Goal: Information Seeking & Learning: Learn about a topic

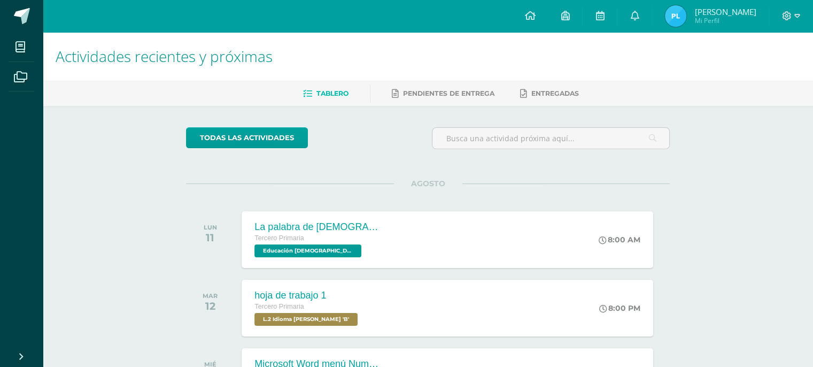
drag, startPoint x: 0, startPoint y: 0, endPoint x: 269, endPoint y: 178, distance: 322.7
click at [797, 16] on icon at bounding box center [797, 16] width 6 height 10
click at [765, 71] on span "Cerrar sesión" at bounding box center [763, 73] width 48 height 10
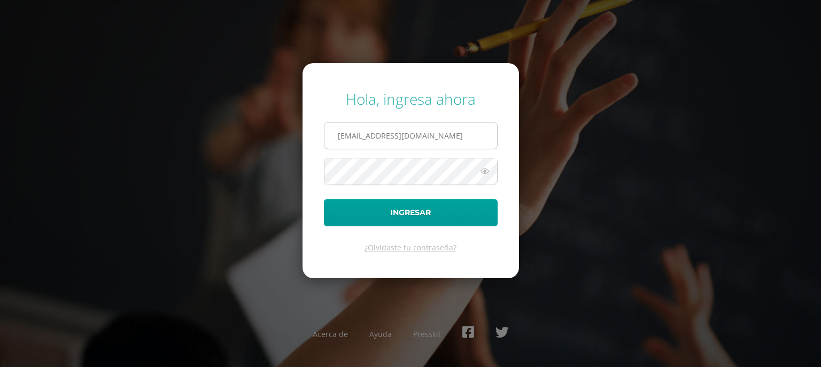
click at [433, 139] on input "809@laestrella.edu.gt" at bounding box center [410, 135] width 173 height 26
type input "824@laestrella.edu.gt"
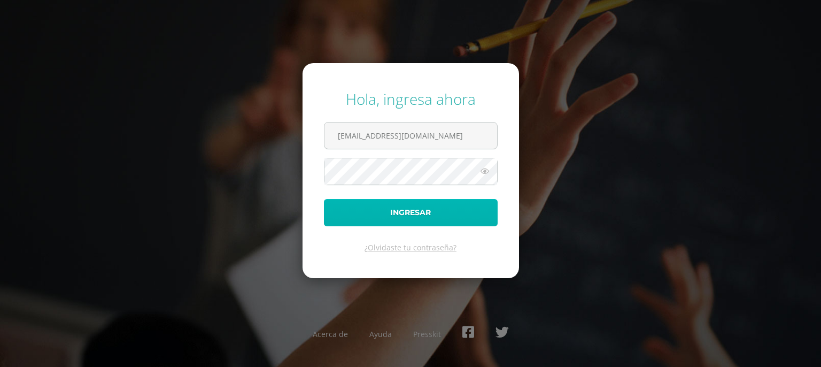
click at [459, 216] on button "Ingresar" at bounding box center [411, 212] width 174 height 27
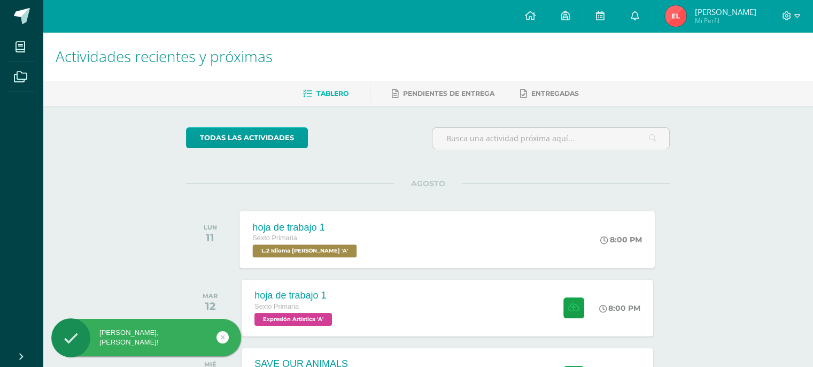
click at [472, 246] on div "hoja de trabajo 1 Sexto Primaria L.2 Idioma [PERSON_NAME] 'A' 8:00 PM hoja de t…" at bounding box center [447, 239] width 415 height 57
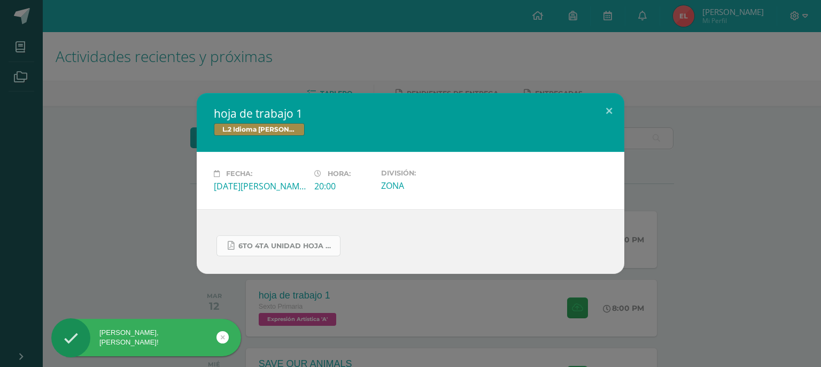
click at [305, 244] on span "6to 4ta unidad hoja de trabajo kaqchikel.pdf" at bounding box center [286, 245] width 96 height 9
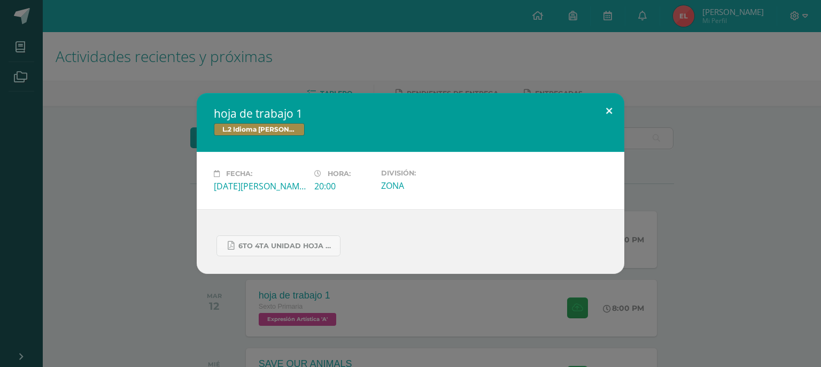
click at [607, 110] on button at bounding box center [609, 111] width 30 height 36
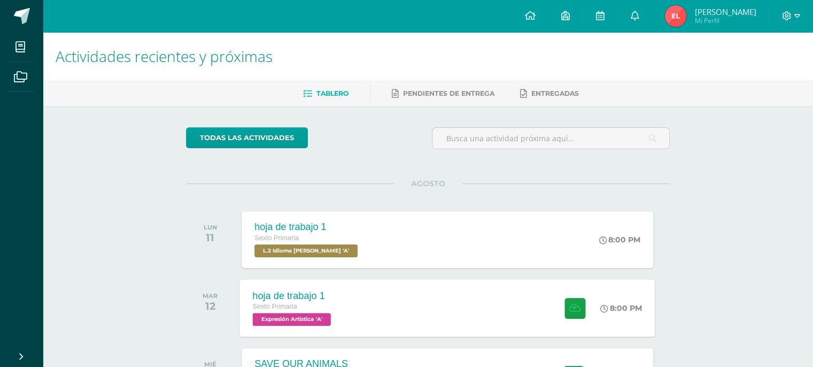
click at [390, 303] on div "hoja de trabajo 1 Sexto Primaria Expresión Artística 'A' 8:00 PM hoja de trabaj…" at bounding box center [447, 307] width 415 height 57
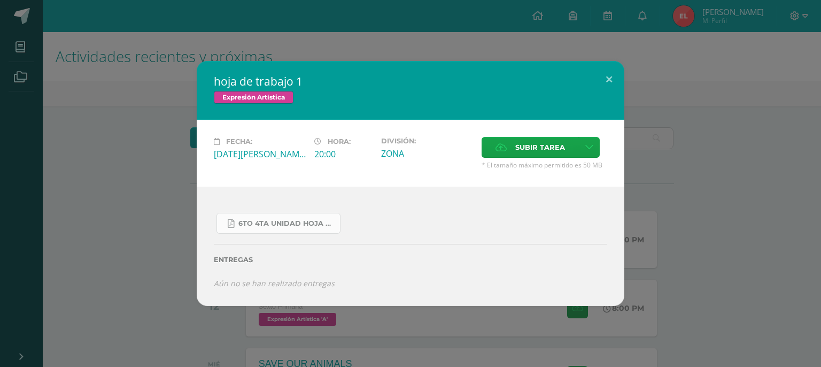
click at [281, 223] on span "6to 4ta unidad hoja de trabajo expresion.pdf" at bounding box center [286, 223] width 96 height 9
click at [595, 75] on button at bounding box center [609, 79] width 30 height 36
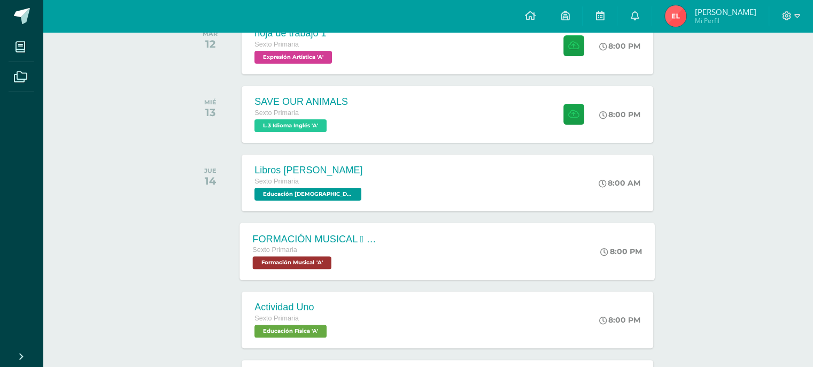
scroll to position [267, 0]
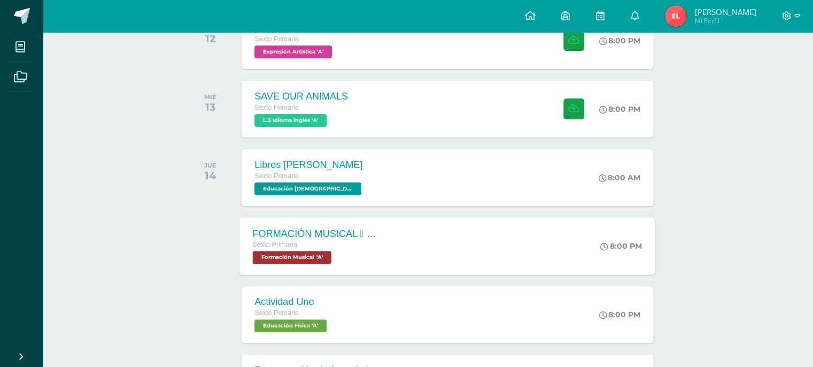
click at [388, 231] on div "FORMACIÓN MUSICAL  ALTERACIONES SIMPLES Sexto Primaria Formación Musical 'A'" at bounding box center [317, 245] width 155 height 57
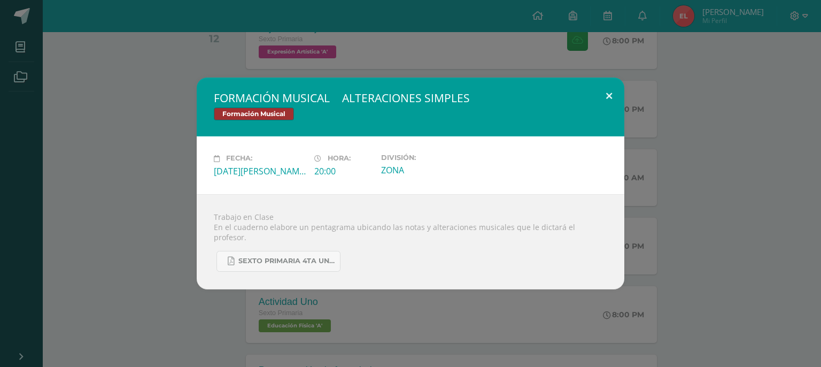
click at [615, 97] on button at bounding box center [609, 95] width 30 height 36
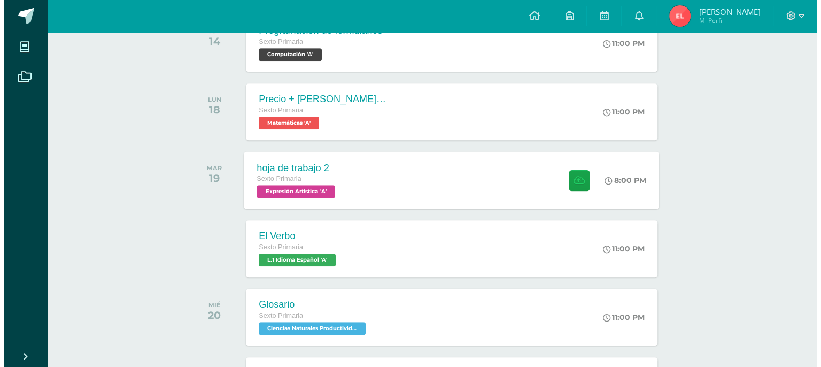
scroll to position [588, 0]
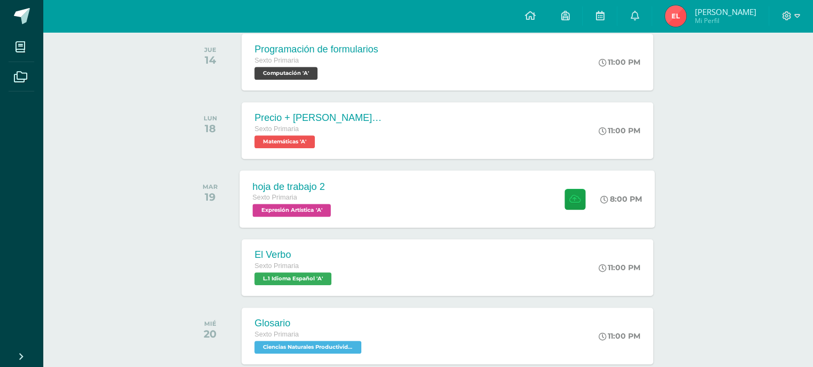
click at [364, 174] on div "hoja de trabajo 2 Sexto Primaria Expresión Artística 'A' 8:00 PM hoja de trabaj…" at bounding box center [447, 198] width 415 height 57
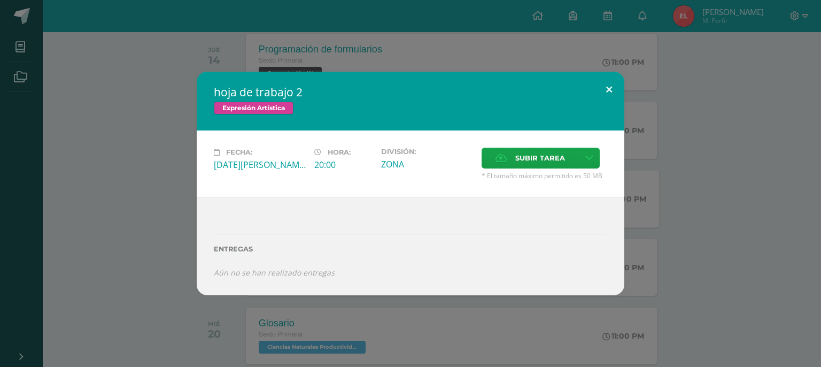
click at [616, 83] on button at bounding box center [609, 90] width 30 height 36
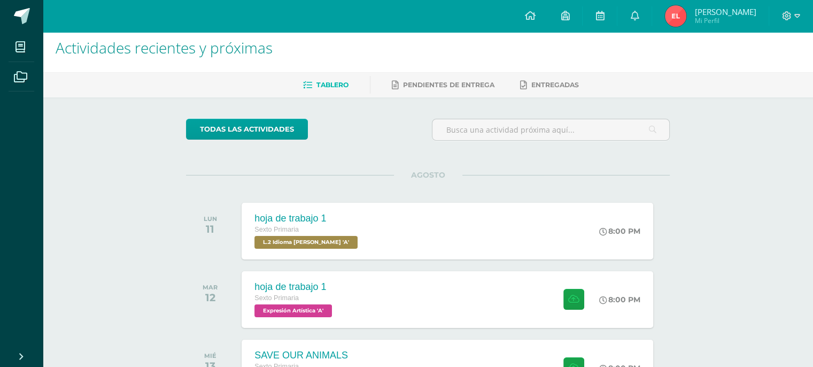
scroll to position [0, 0]
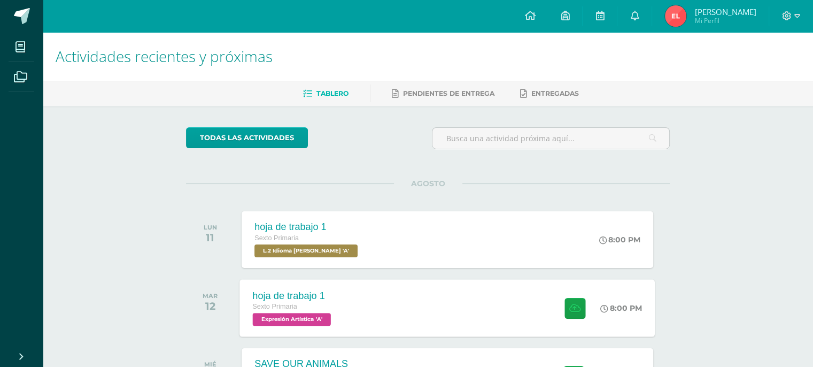
click at [378, 293] on div "hoja de trabajo 1 Sexto Primaria Expresión Artística 'A' 8:00 PM hoja de trabaj…" at bounding box center [447, 307] width 415 height 57
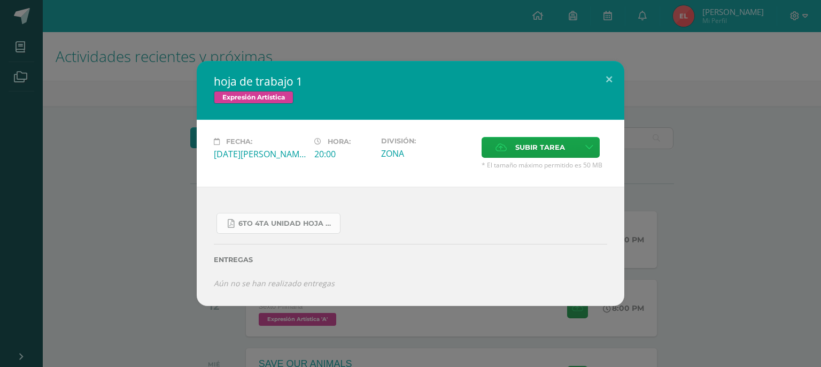
click at [295, 221] on span "6to 4ta unidad hoja de trabajo expresion.pdf" at bounding box center [286, 223] width 96 height 9
click at [609, 85] on button at bounding box center [609, 79] width 30 height 36
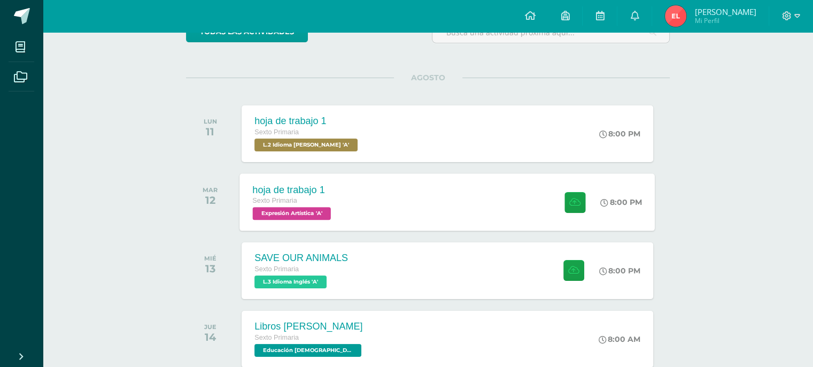
scroll to position [53, 0]
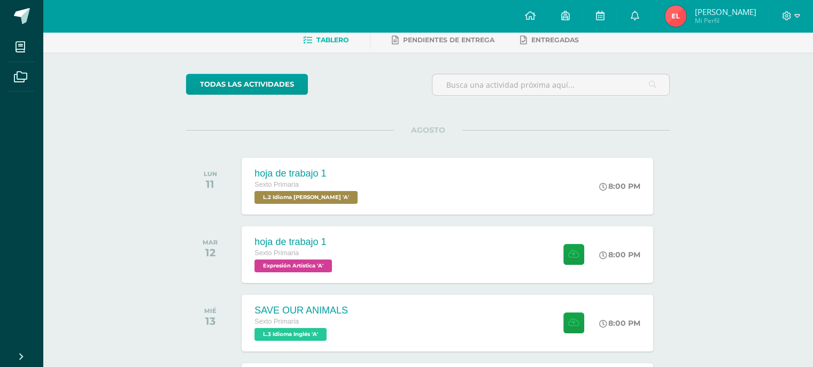
drag, startPoint x: 370, startPoint y: 172, endPoint x: 166, endPoint y: 240, distance: 215.3
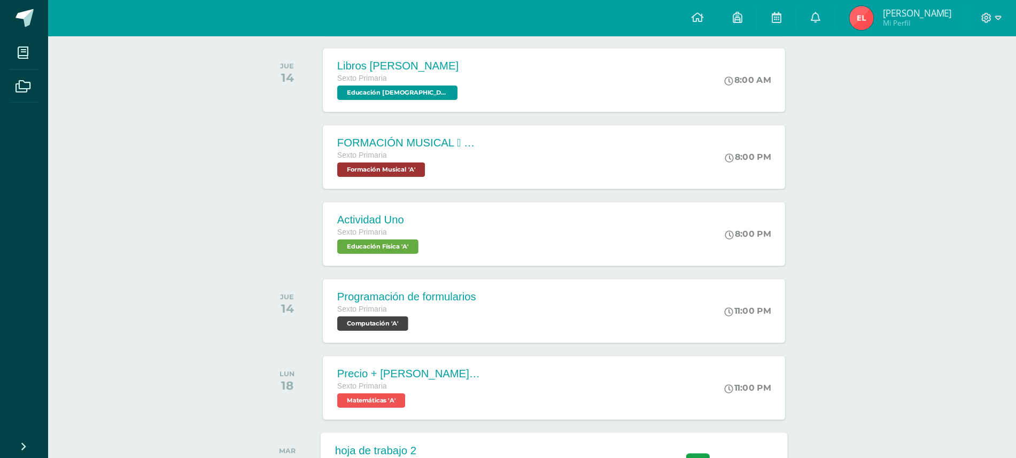
scroll to position [374, 0]
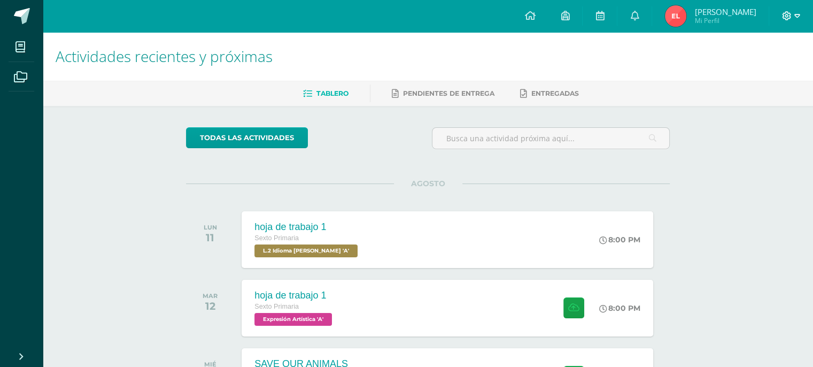
click at [791, 17] on span at bounding box center [791, 16] width 18 height 12
click at [739, 68] on span "Cerrar sesión" at bounding box center [763, 72] width 48 height 10
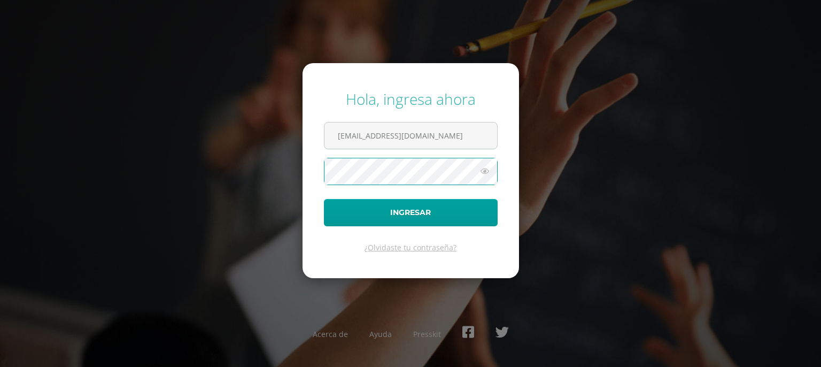
type input "809@laestrella.edu.gt"
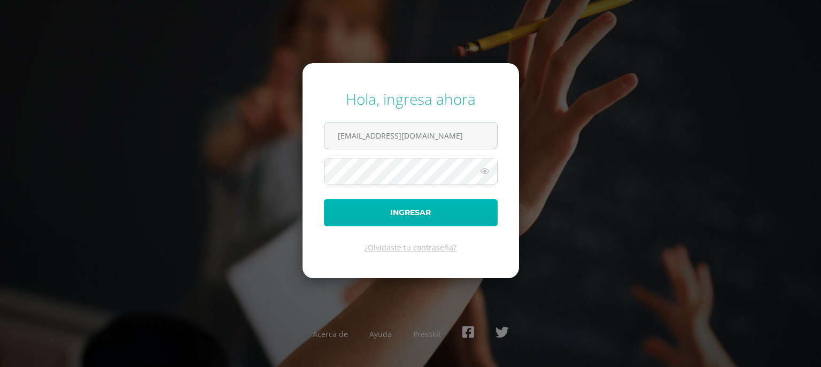
click at [415, 219] on button "Ingresar" at bounding box center [411, 212] width 174 height 27
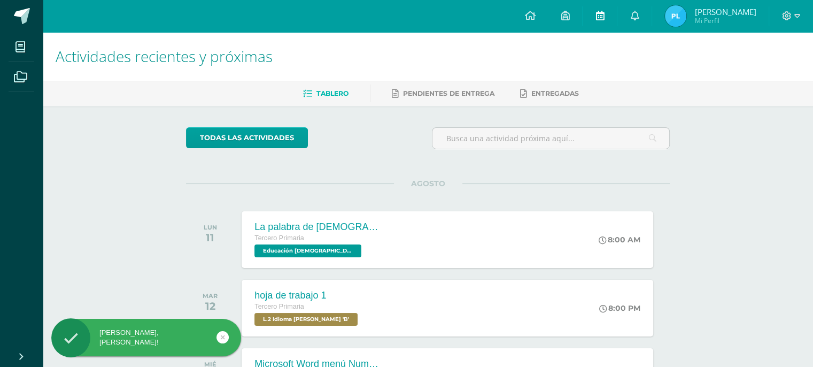
click at [617, 10] on link at bounding box center [599, 16] width 34 height 32
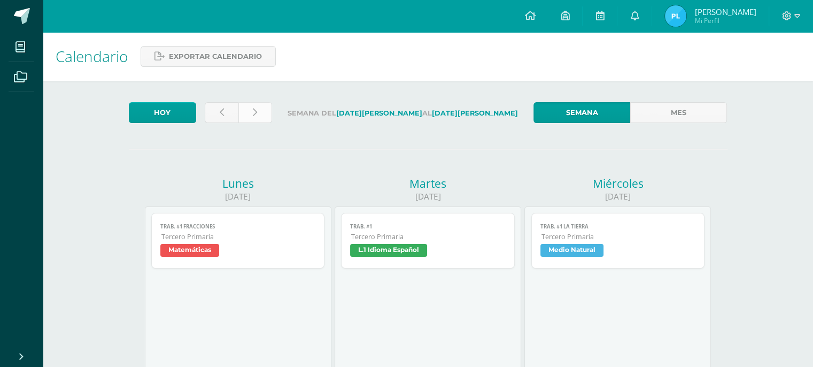
click at [253, 116] on icon at bounding box center [255, 112] width 4 height 9
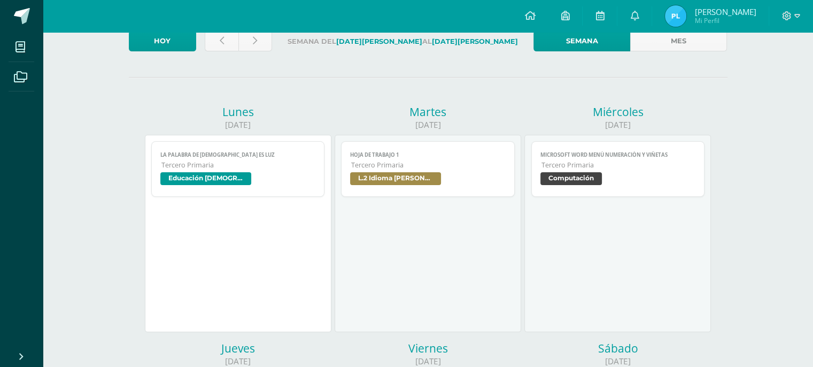
scroll to position [53, 0]
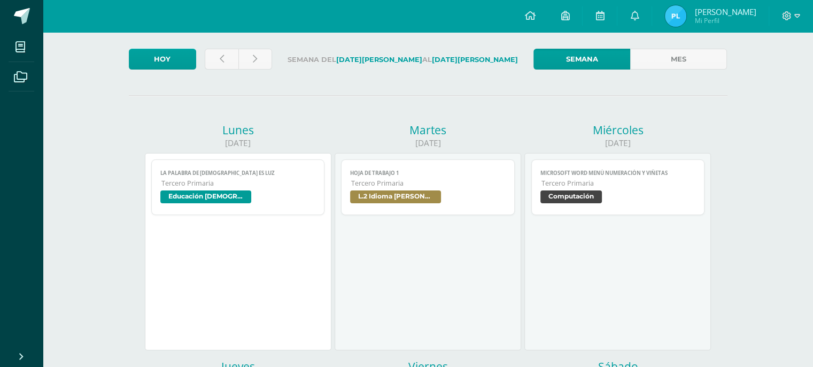
click at [587, 188] on span "Tercero Primaria" at bounding box center [618, 182] width 154 height 9
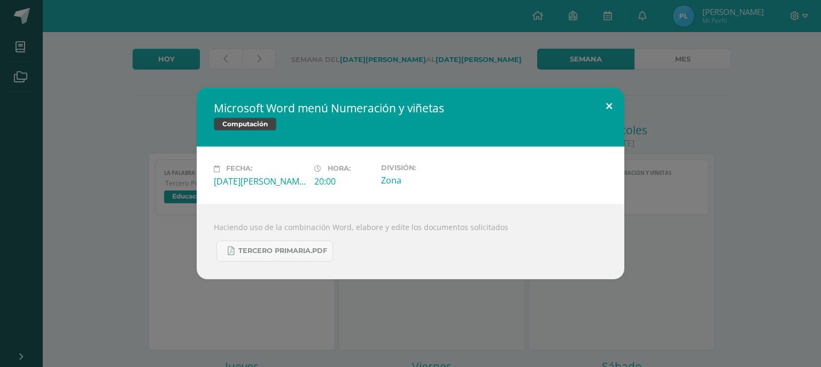
drag, startPoint x: 618, startPoint y: 105, endPoint x: 323, endPoint y: 175, distance: 302.5
click at [617, 105] on button at bounding box center [609, 106] width 30 height 36
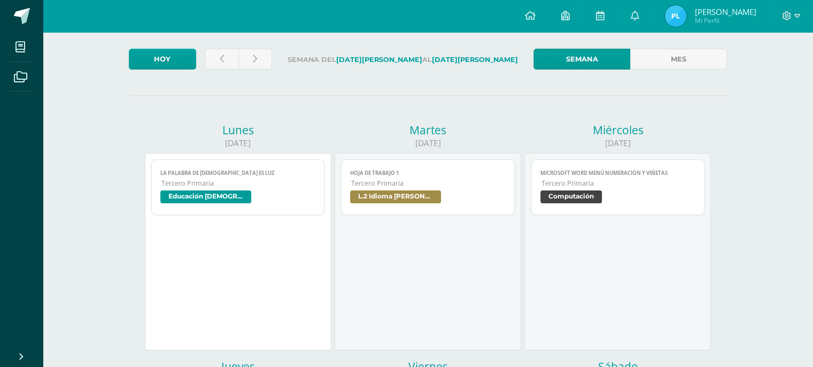
click at [214, 208] on link "La palabra de Dios es luz Tercero Primaria Educación Cristiana" at bounding box center [238, 187] width 174 height 56
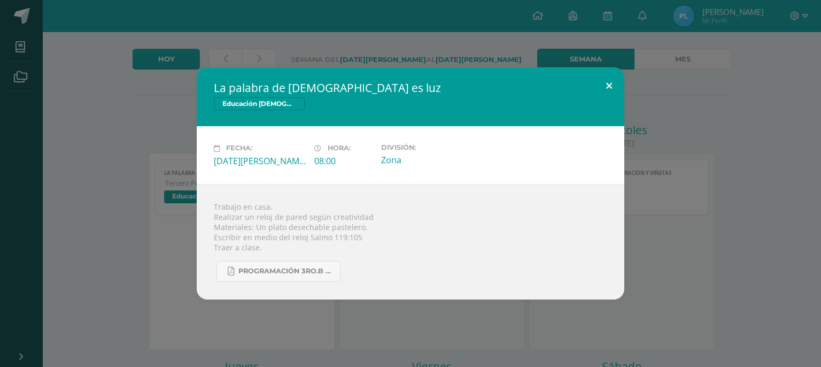
click at [618, 88] on button at bounding box center [609, 85] width 30 height 36
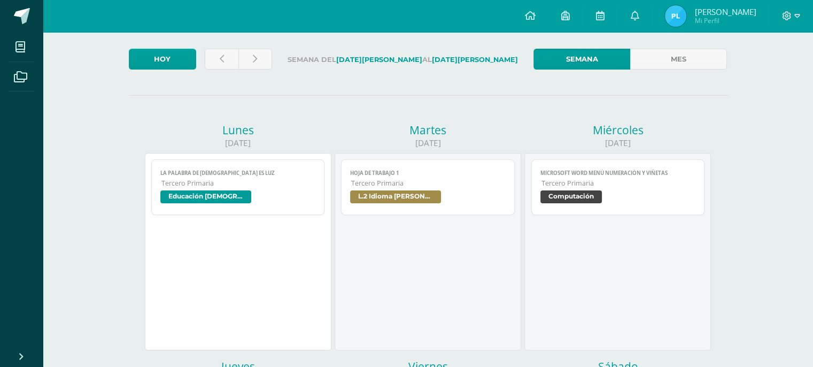
click at [438, 208] on link "hoja de trabajo 1 Tercero Primaria L.2 Idioma Maya Kaqchikel" at bounding box center [428, 187] width 174 height 56
click at [0, 0] on div "Cargando contenido" at bounding box center [0, 0] width 0 height 0
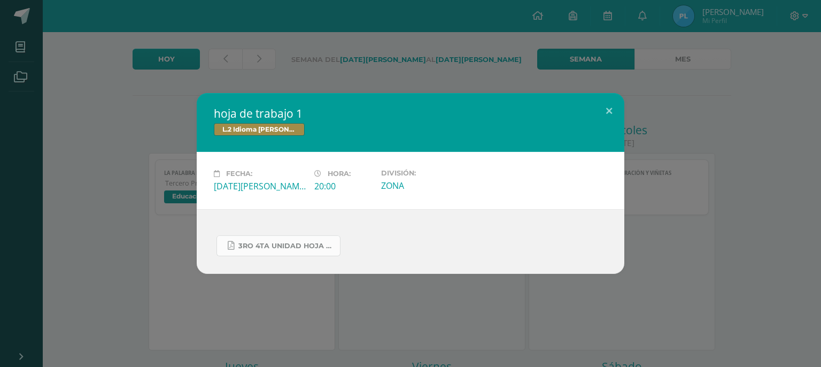
click at [267, 247] on span "3ro 4ta unidad hoja de trabajo.pdf" at bounding box center [286, 245] width 96 height 9
click at [613, 100] on button at bounding box center [609, 111] width 30 height 36
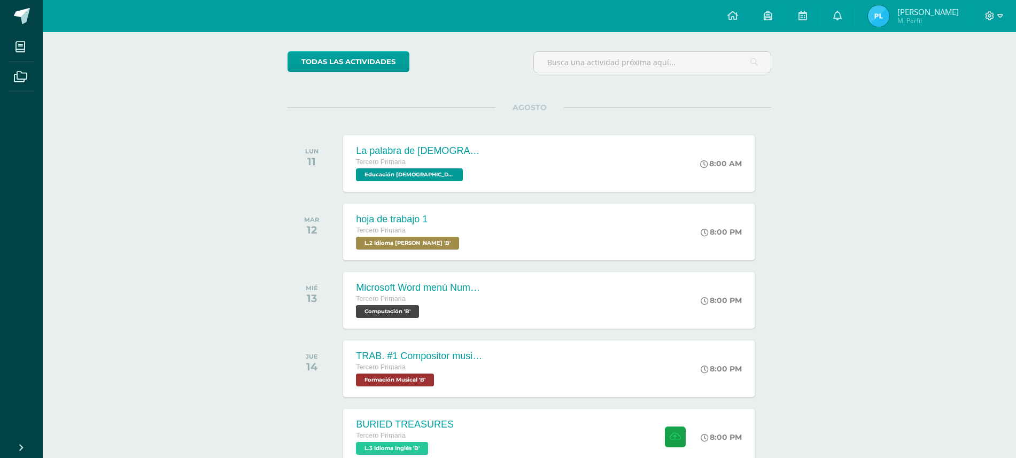
scroll to position [134, 0]
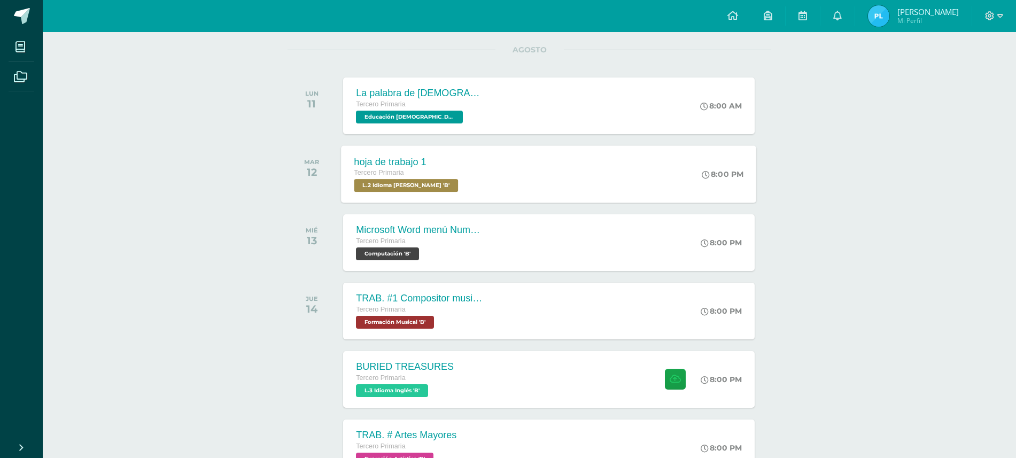
click at [470, 181] on div "hoja de trabajo 1 Tercero Primaria L.2 Idioma Maya Kaqchikel 'B'" at bounding box center [407, 173] width 133 height 57
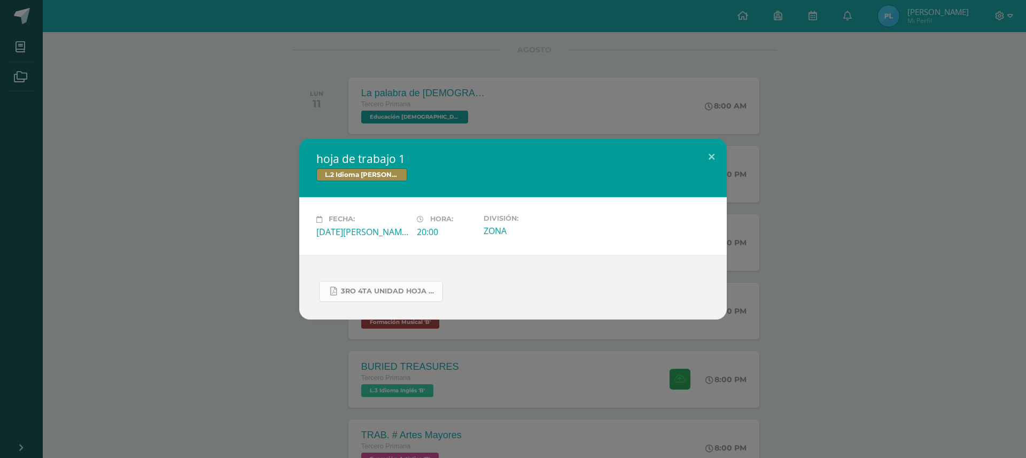
click at [392, 291] on span "3ro 4ta unidad hoja de trabajo.pdf" at bounding box center [389, 291] width 96 height 9
click at [696, 161] on button at bounding box center [711, 156] width 30 height 36
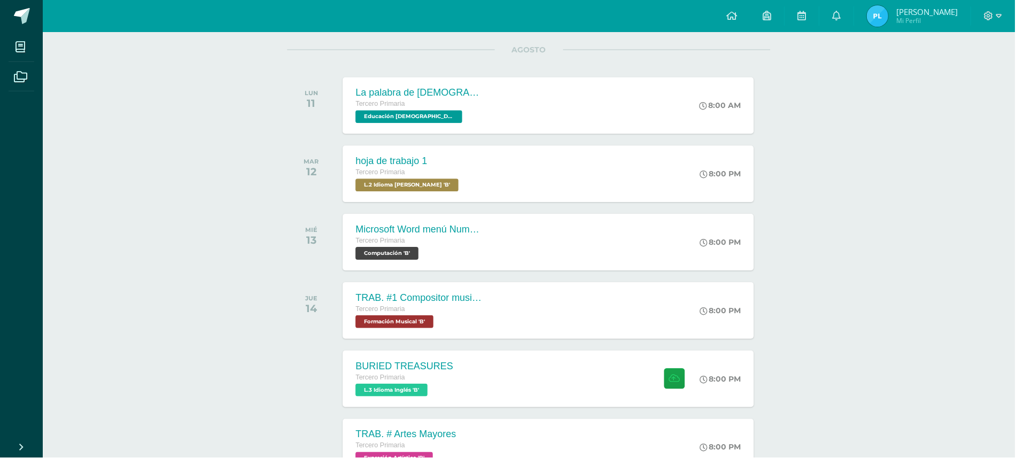
click at [451, 91] on div "La palabra de [DEMOGRAPHIC_DATA] es luz" at bounding box center [420, 93] width 128 height 11
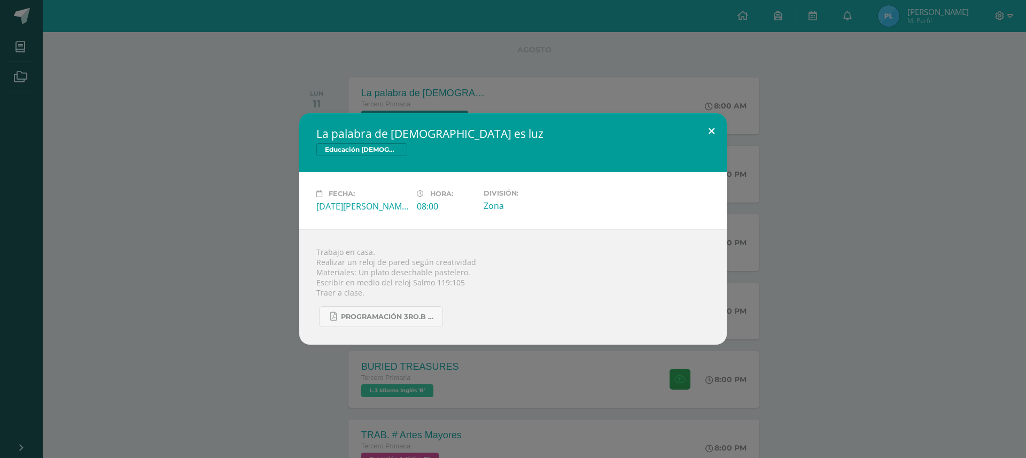
click at [704, 127] on button at bounding box center [711, 131] width 30 height 36
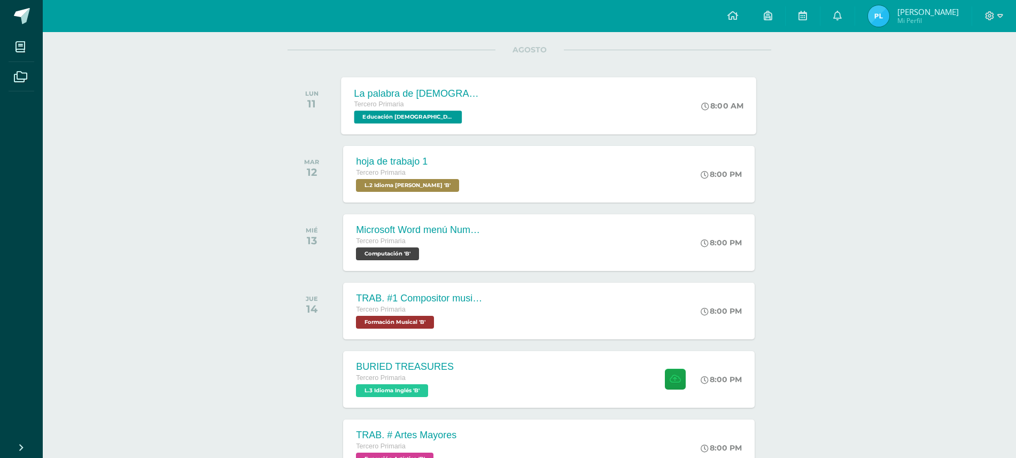
click at [675, 127] on div "La palabra de Dios es luz Tercero Primaria Educación Cristiana 'B' 8:00 AM La p…" at bounding box center [548, 105] width 415 height 57
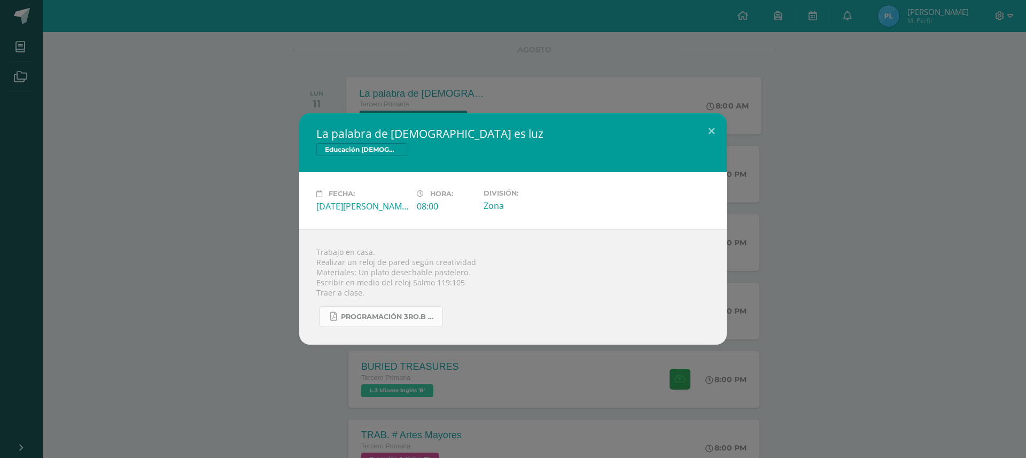
click at [403, 322] on link "Programación 3ro.B 4ta. Unidad 2025.pdf" at bounding box center [381, 316] width 124 height 21
click at [710, 131] on button at bounding box center [711, 131] width 30 height 36
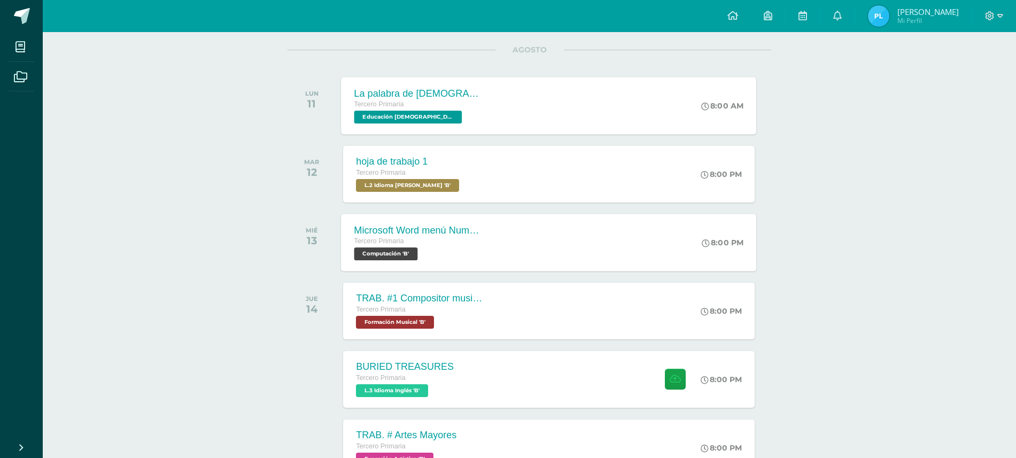
click at [393, 245] on span "Tercero Primaria" at bounding box center [379, 240] width 50 height 7
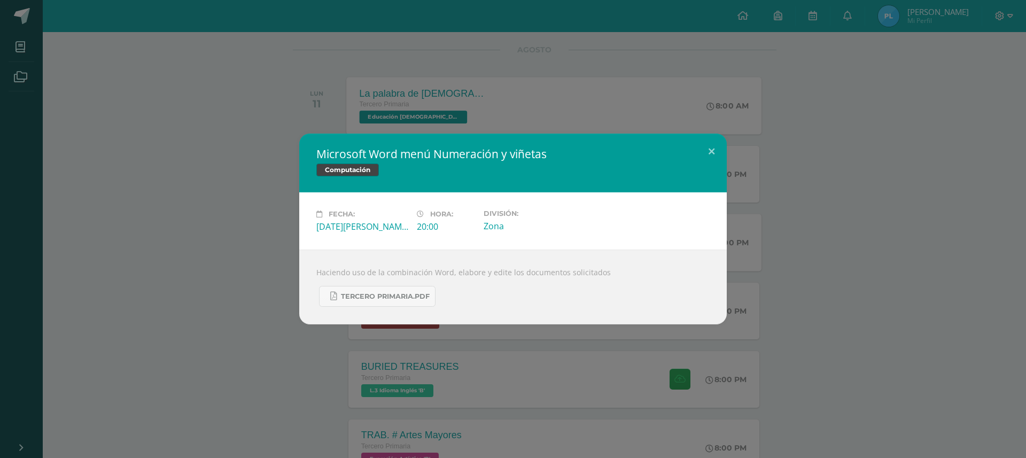
drag, startPoint x: 393, startPoint y: 246, endPoint x: 255, endPoint y: 126, distance: 182.9
click at [254, 127] on div "Microsoft Word menú Numeración y viñetas Computación Fecha: Miércoles 13 de Ago…" at bounding box center [513, 229] width 1026 height 458
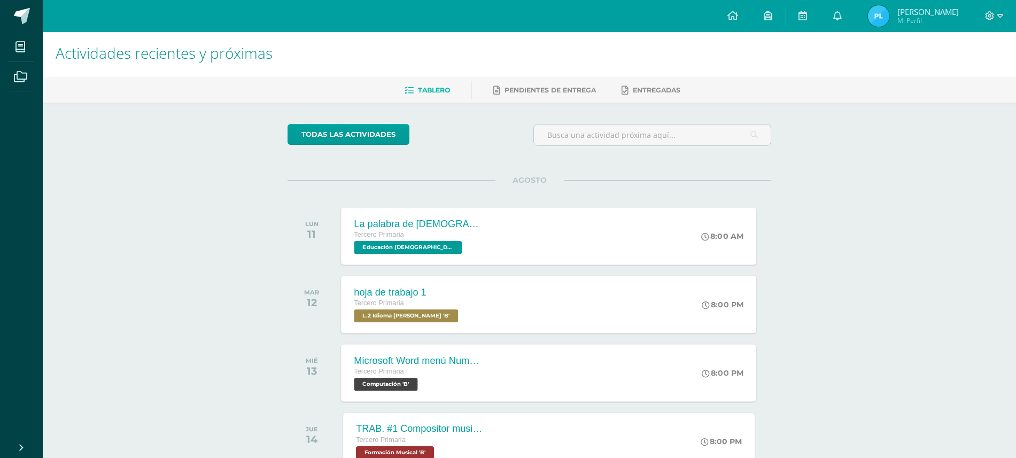
scroll to position [0, 0]
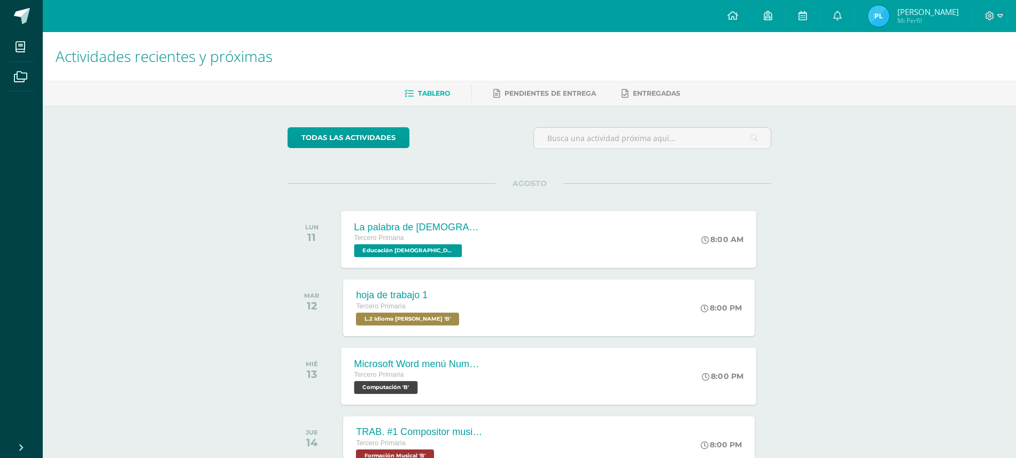
click at [889, 15] on img at bounding box center [878, 15] width 21 height 21
click at [984, 17] on div at bounding box center [994, 16] width 44 height 32
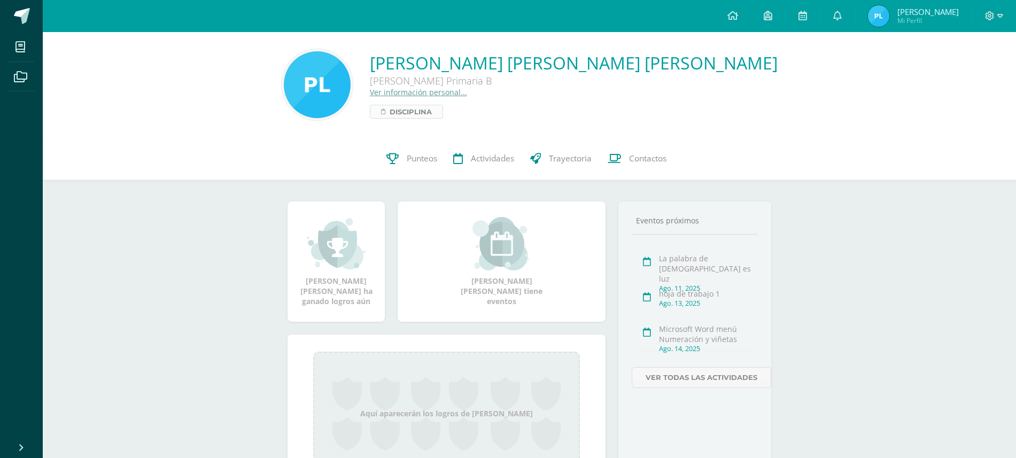
click at [432, 110] on span "Disciplina" at bounding box center [410, 111] width 42 height 13
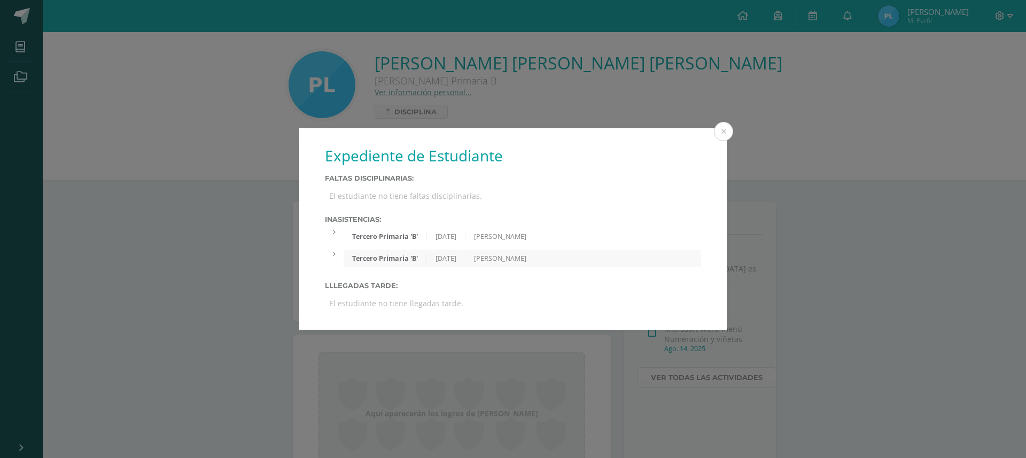
drag, startPoint x: 419, startPoint y: 212, endPoint x: 295, endPoint y: 252, distance: 129.9
click at [295, 252] on div "Expediente de Estudiante Faltas Disciplinarias: El estudiante no tiene faltas d…" at bounding box center [512, 228] width 1017 height 201
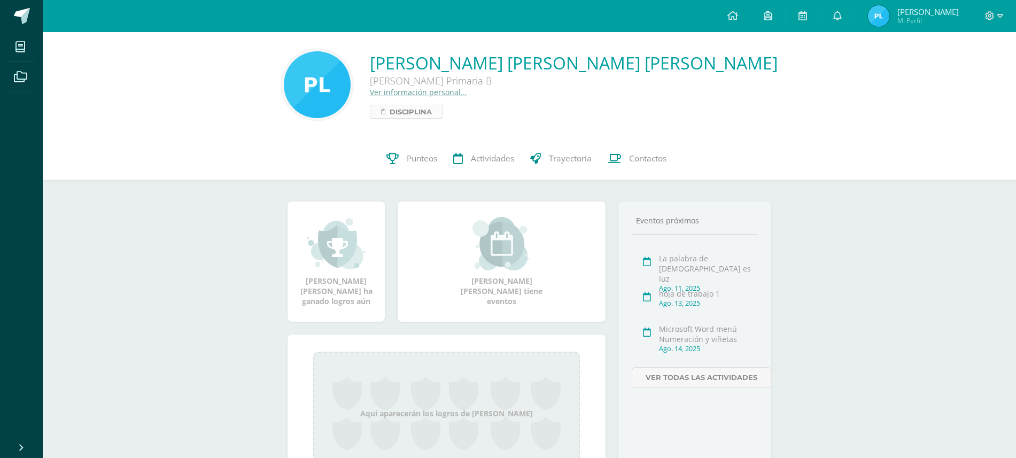
click at [432, 108] on span "Disciplina" at bounding box center [410, 111] width 42 height 13
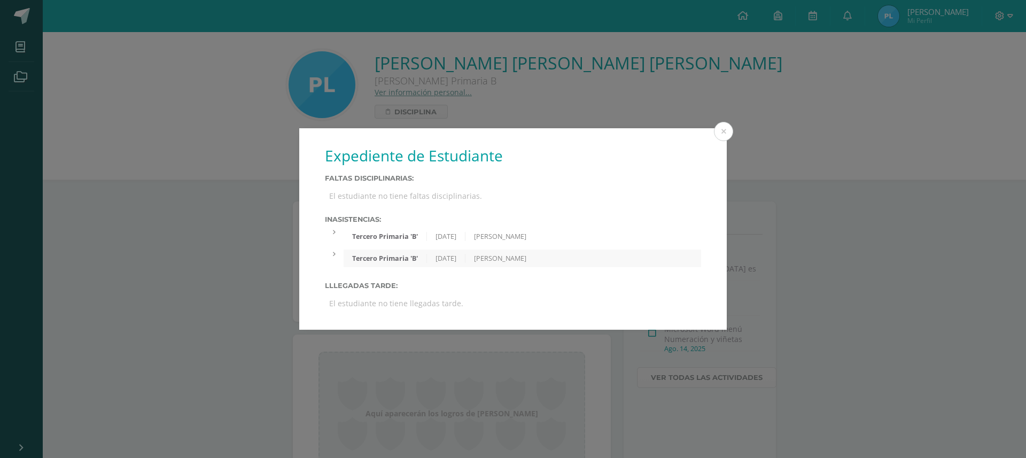
drag, startPoint x: 450, startPoint y: 256, endPoint x: 502, endPoint y: 262, distance: 52.6
click at [502, 262] on div "[PERSON_NAME] Primaria 'B' [DATE] [PERSON_NAME]" at bounding box center [522, 259] width 357 height 18
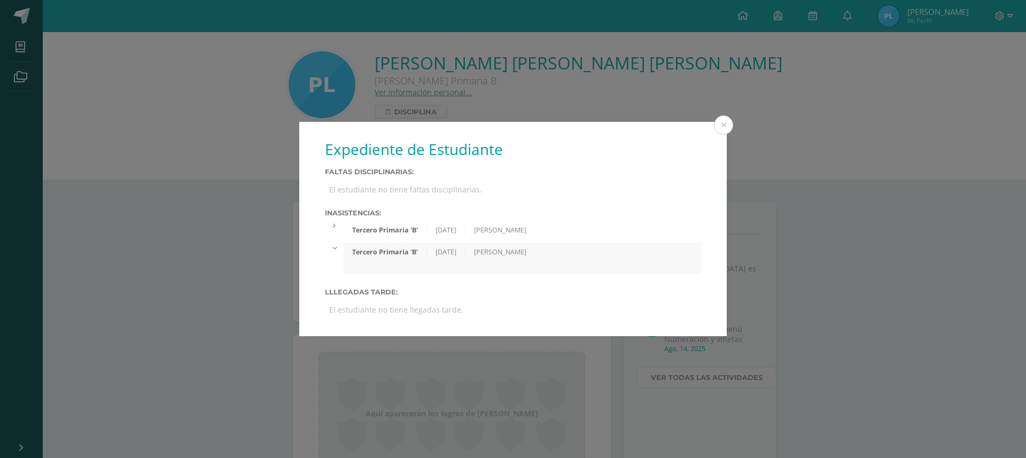
drag, startPoint x: 439, startPoint y: 224, endPoint x: 509, endPoint y: 229, distance: 70.2
click at [509, 229] on div "[PERSON_NAME] Primaria 'B' [DATE] [PERSON_NAME]" at bounding box center [522, 230] width 357 height 18
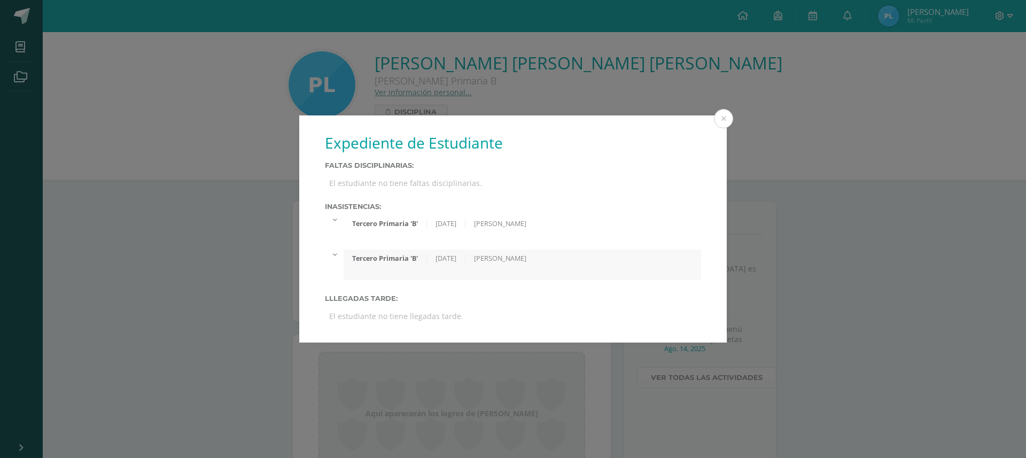
click at [347, 248] on div "Inasistencias: [PERSON_NAME] Primaria 'B' [DATE] [PERSON_NAME] Primaria 'B' [DA…" at bounding box center [513, 240] width 376 height 77
click at [335, 253] on icon at bounding box center [334, 254] width 7 height 3
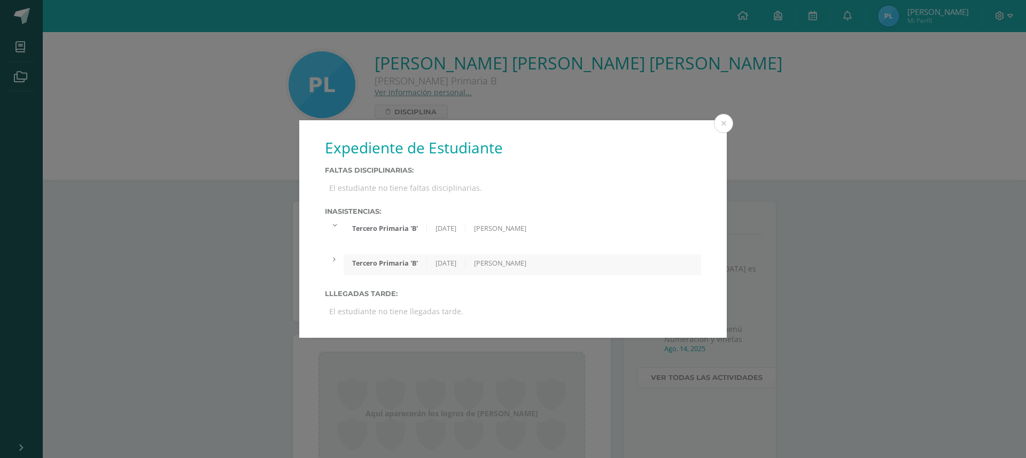
click at [335, 253] on div "Inasistencias: Tercero Primaria 'B' 13/06/2025 Demi Navarro Tercero Primaria 'B…" at bounding box center [513, 240] width 376 height 67
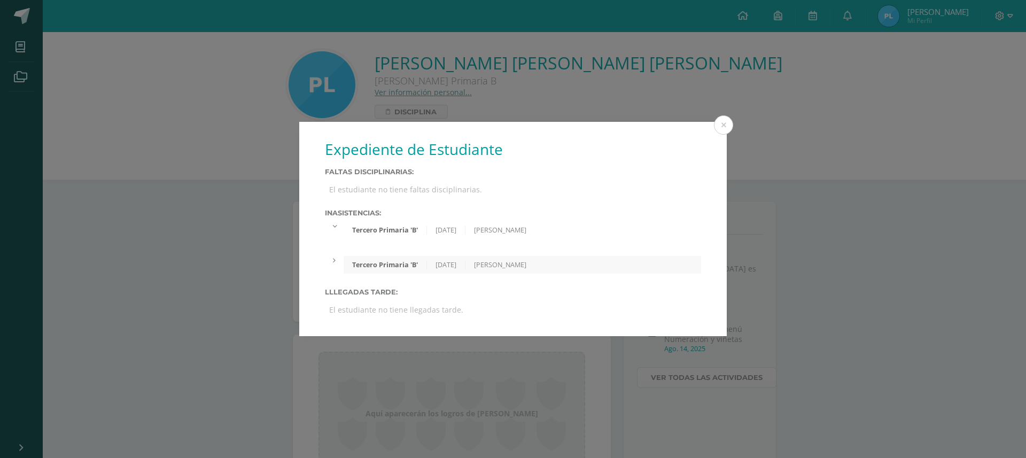
click at [334, 259] on icon at bounding box center [334, 261] width 3 height 7
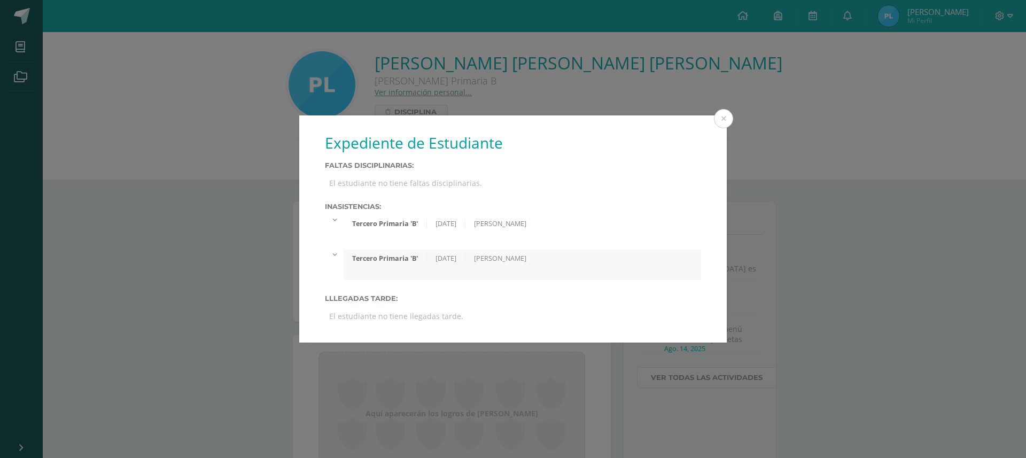
click at [336, 221] on div at bounding box center [334, 219] width 19 height 9
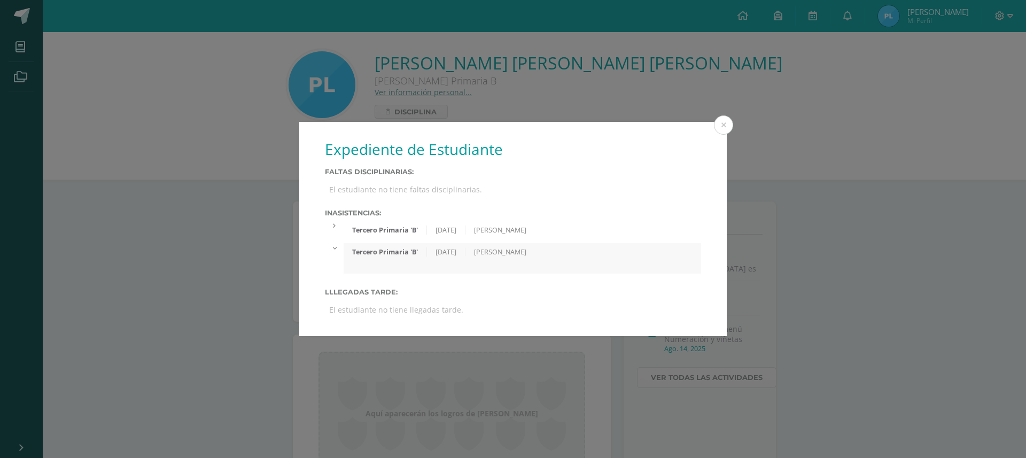
click at [336, 221] on div at bounding box center [334, 225] width 19 height 9
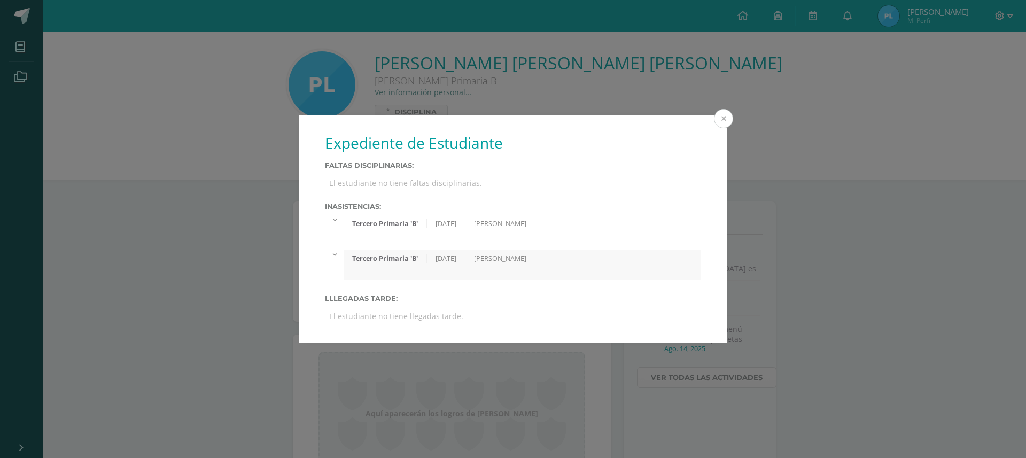
click at [726, 118] on button at bounding box center [723, 118] width 19 height 19
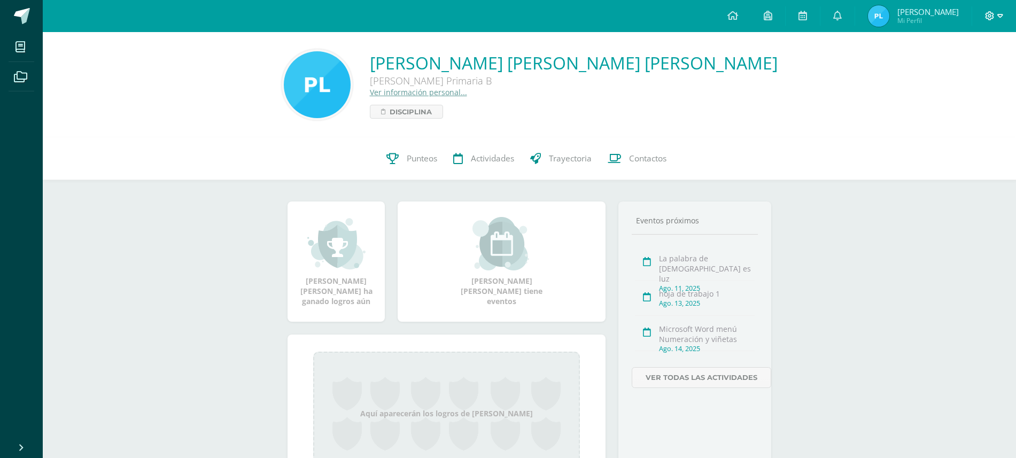
click at [991, 17] on icon at bounding box center [990, 16] width 10 height 10
click at [960, 73] on span "Cerrar sesión" at bounding box center [966, 73] width 48 height 10
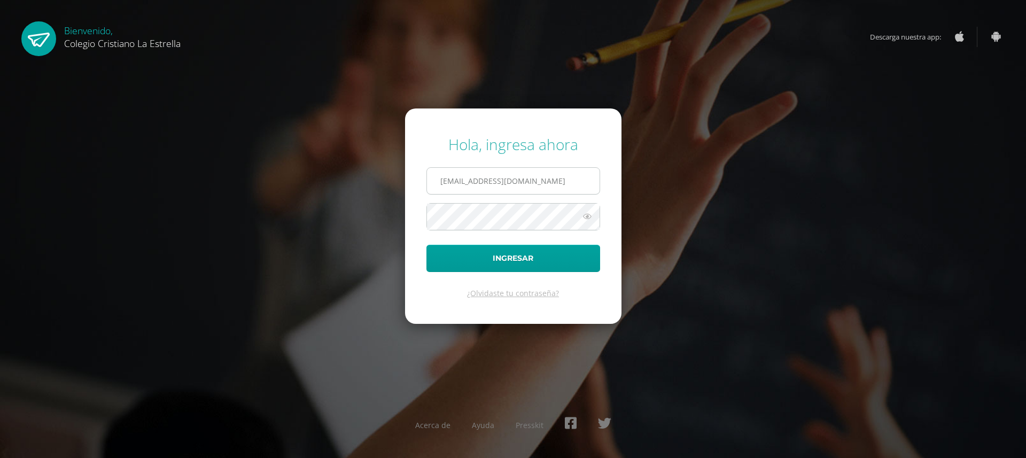
click at [569, 185] on input "[EMAIL_ADDRESS][DOMAIN_NAME]" at bounding box center [513, 181] width 173 height 26
type input "[EMAIL_ADDRESS][DOMAIN_NAME]"
click at [527, 255] on button "Ingresar" at bounding box center [513, 258] width 174 height 27
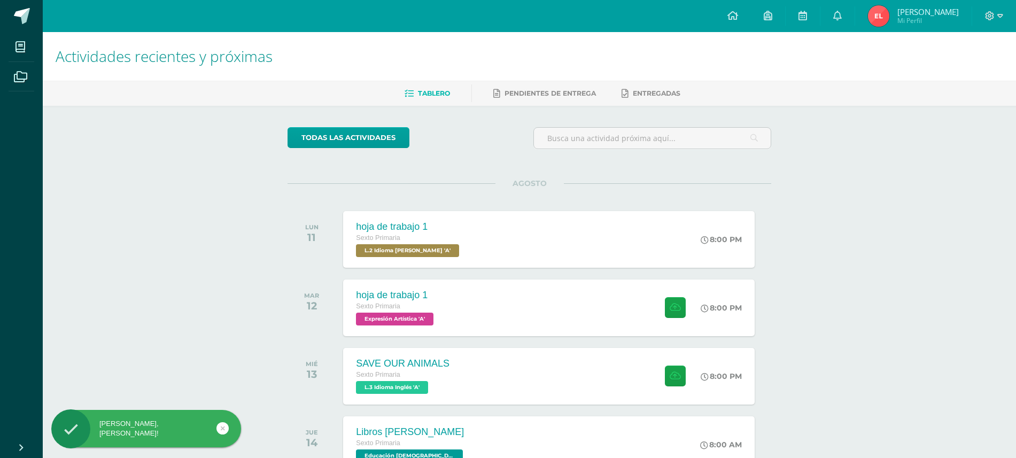
click at [913, 17] on span "Mi Perfil" at bounding box center [927, 20] width 61 height 9
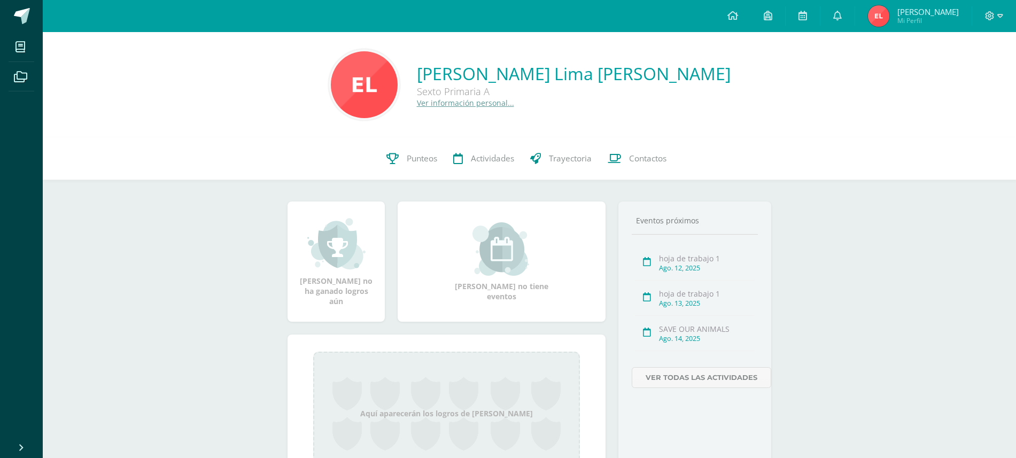
click at [514, 105] on link "Ver información personal..." at bounding box center [465, 103] width 97 height 10
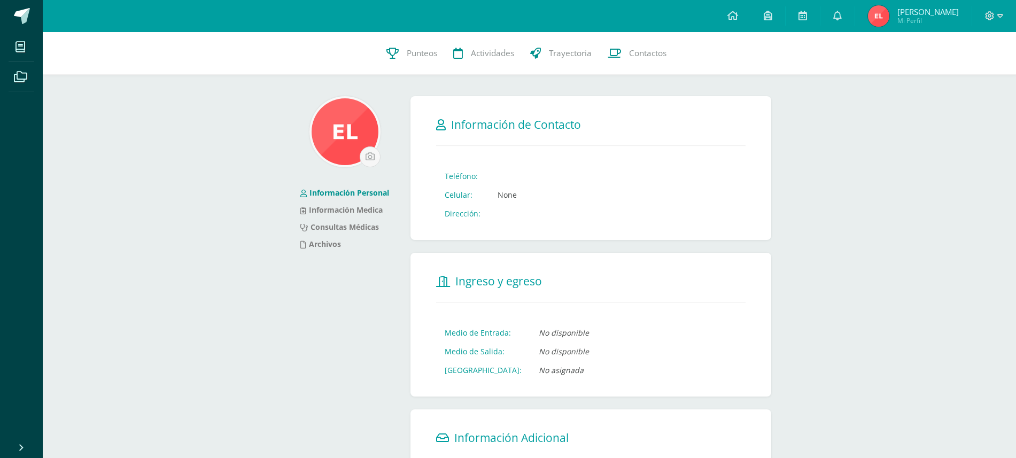
click at [327, 153] on img at bounding box center [344, 131] width 67 height 67
click at [315, 242] on link "Archivos" at bounding box center [320, 244] width 41 height 10
click at [348, 193] on link "Información Personal" at bounding box center [344, 193] width 89 height 10
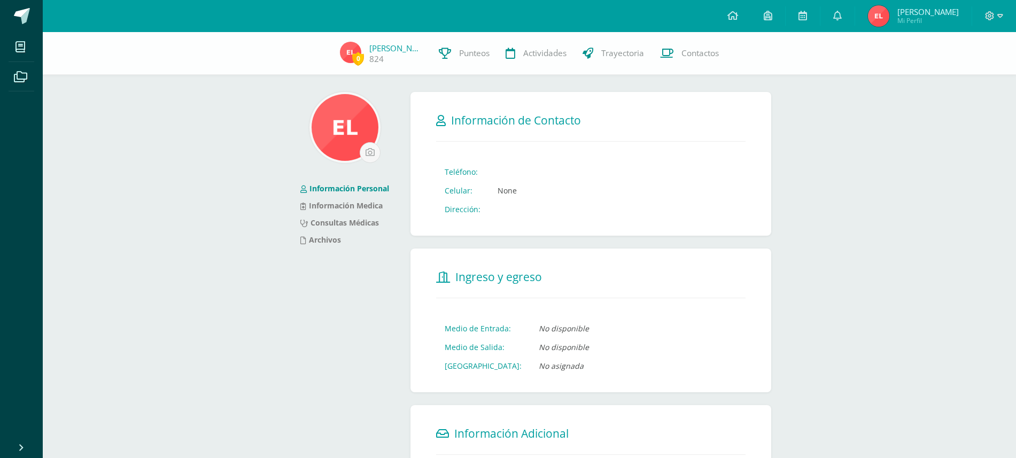
click at [1005, 9] on div at bounding box center [994, 16] width 44 height 32
click at [994, 15] on span at bounding box center [994, 16] width 18 height 12
click at [980, 80] on link "Cerrar sesión" at bounding box center [960, 72] width 84 height 15
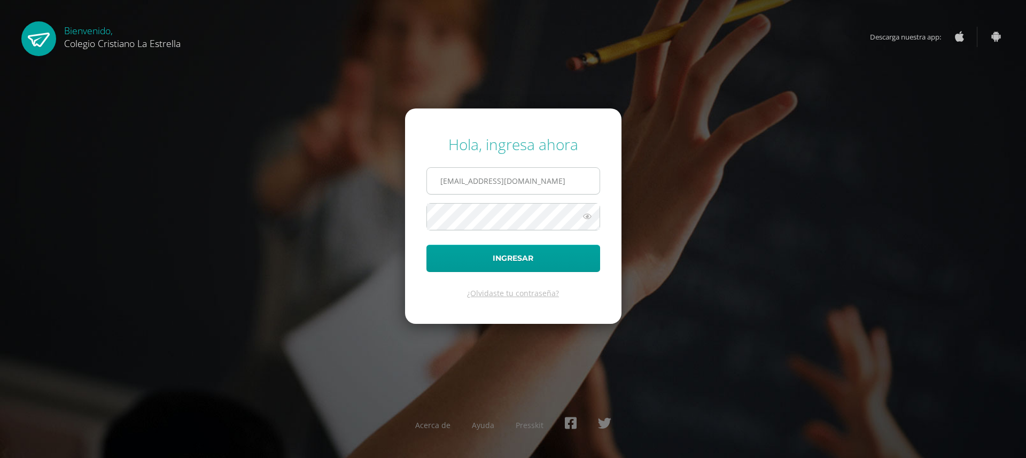
click at [476, 191] on input "824@laestrella.edu.gt" at bounding box center [513, 181] width 173 height 26
type input "809@laestrella.edu.gt"
click at [571, 271] on button "Ingresar" at bounding box center [513, 258] width 174 height 27
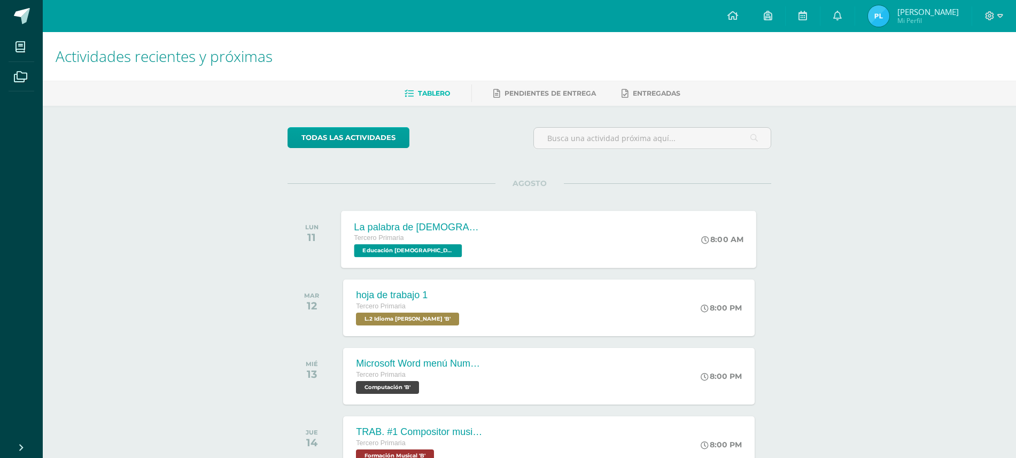
click at [353, 238] on div "La palabra de [DEMOGRAPHIC_DATA] es [PERSON_NAME] Primaria Educación [DEMOGRAPH…" at bounding box center [418, 239] width 155 height 57
